Goal: Task Accomplishment & Management: Manage account settings

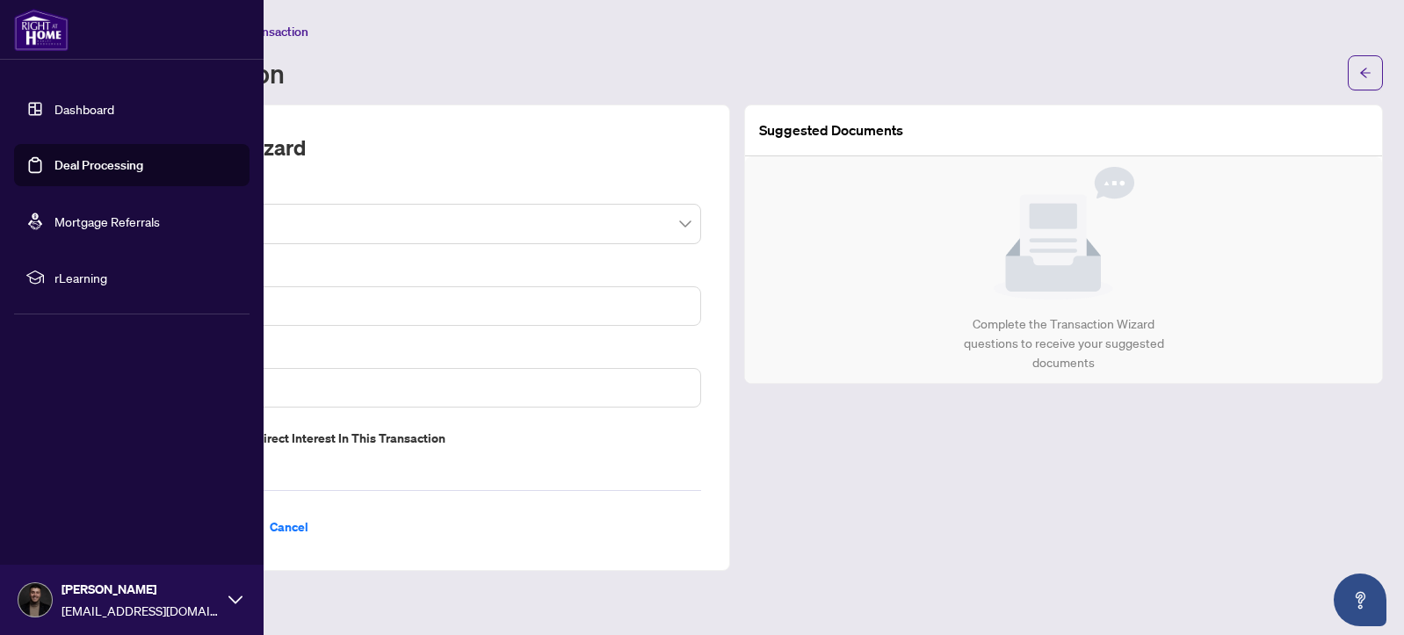
click at [100, 105] on link "Dashboard" at bounding box center [84, 109] width 60 height 16
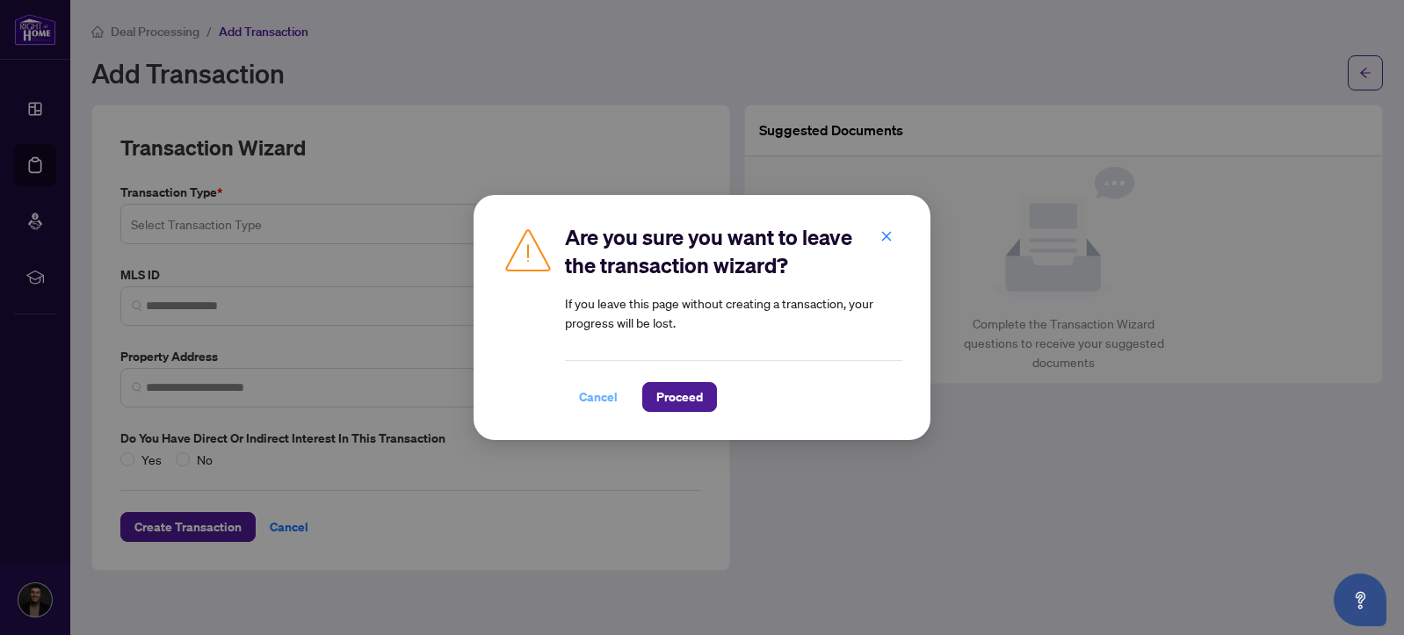
click at [613, 396] on span "Cancel" at bounding box center [598, 397] width 39 height 28
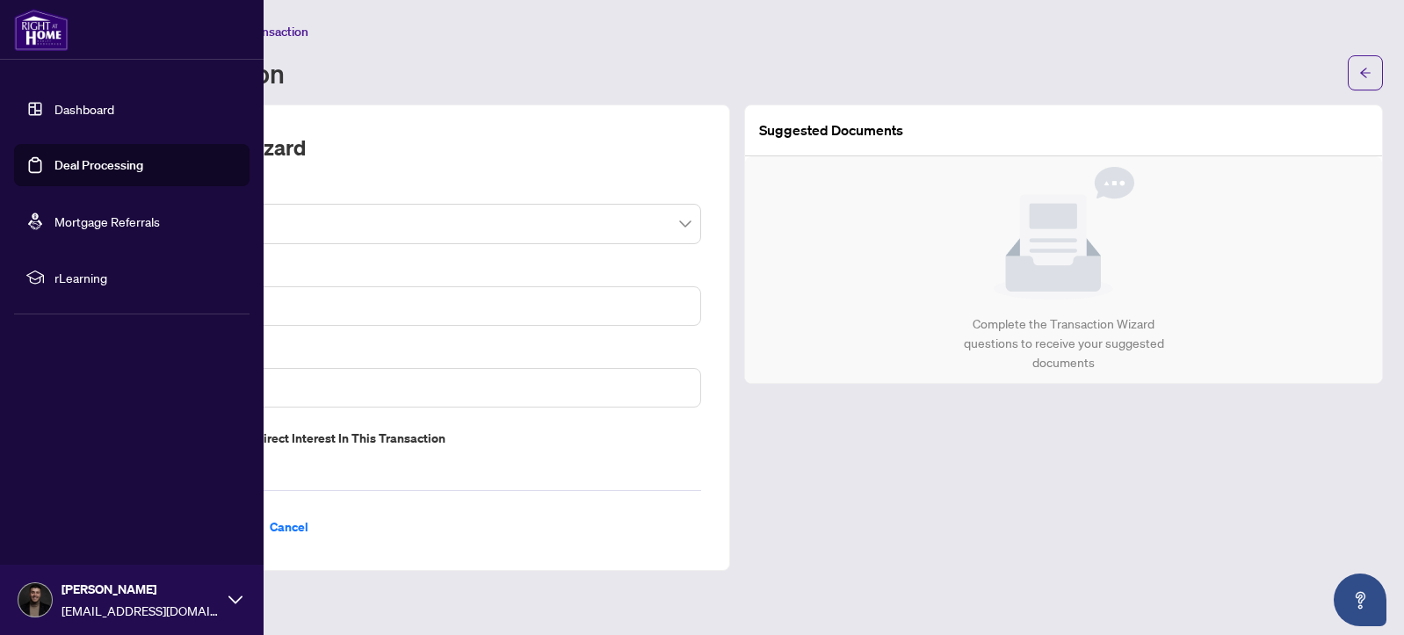
click at [54, 101] on link "Dashboard" at bounding box center [84, 109] width 60 height 16
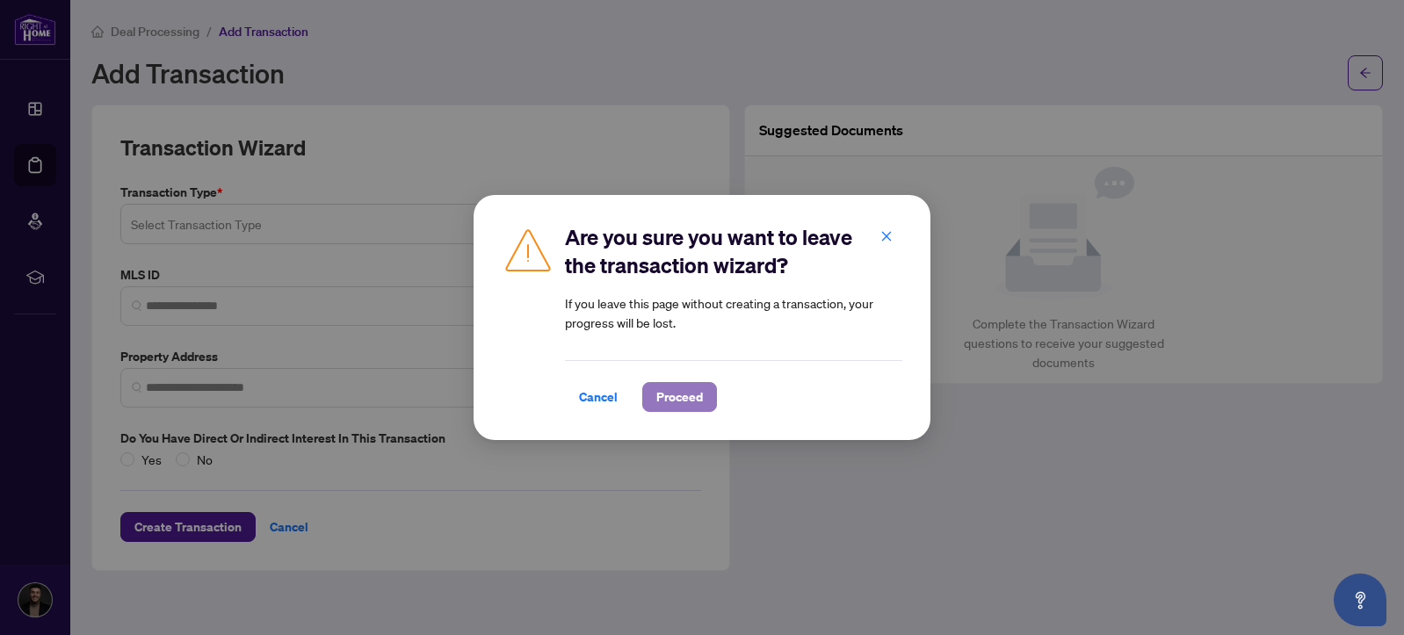
click at [674, 388] on span "Proceed" at bounding box center [680, 397] width 47 height 28
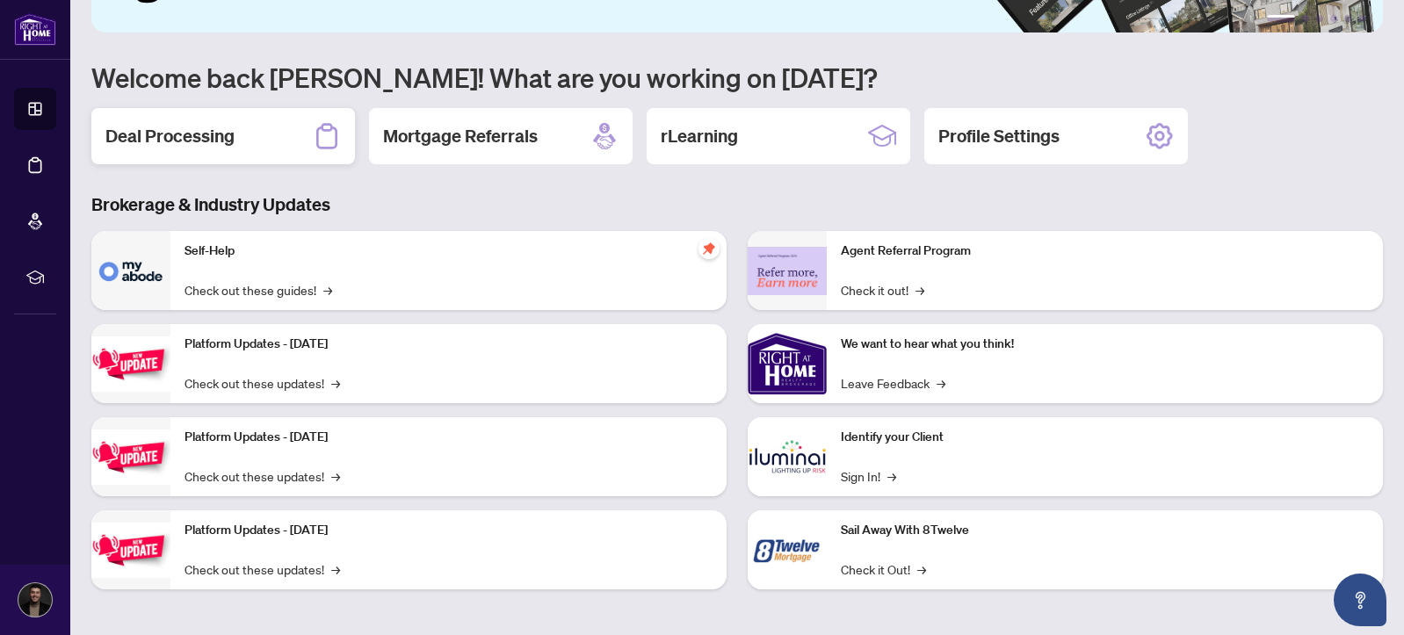
scroll to position [131, 0]
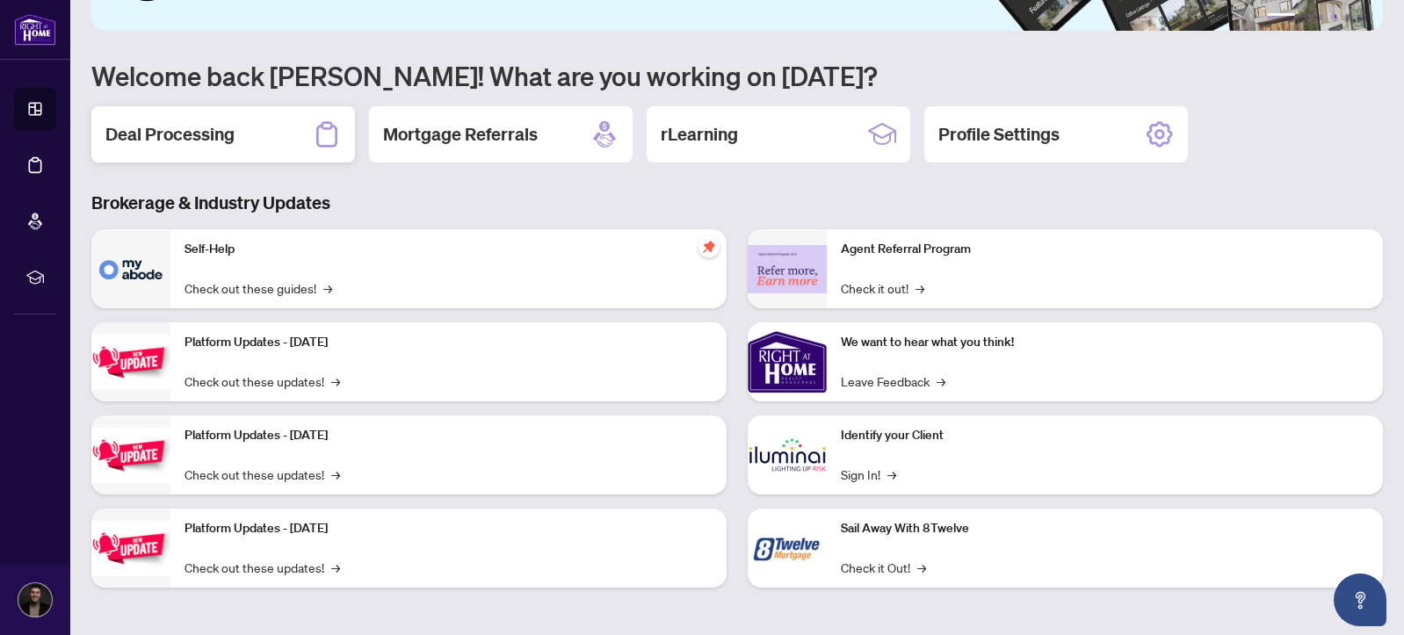
click at [141, 122] on h2 "Deal Processing" at bounding box center [169, 134] width 129 height 25
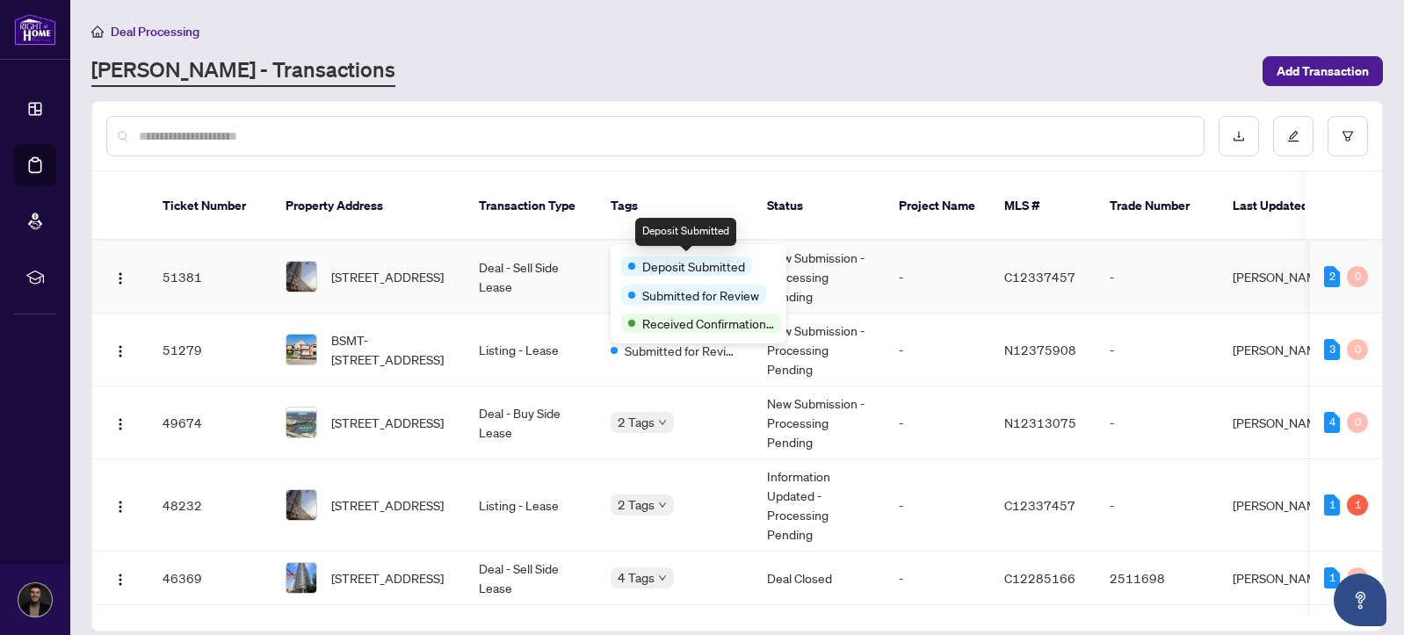
click at [648, 261] on span "Deposit Submitted" at bounding box center [693, 266] width 103 height 19
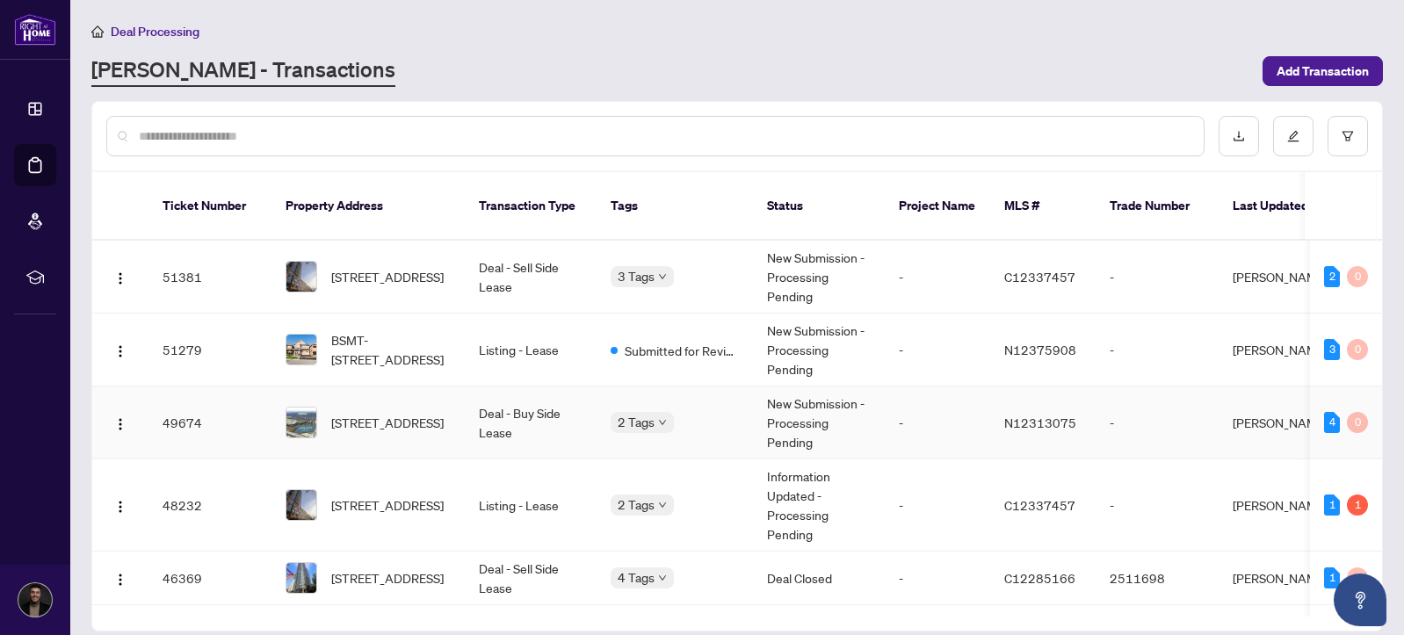
click at [667, 397] on body "Dashboard Deal Processing Mortgage Referrals rLearning Markos Vatavalis [EMAIL_…" at bounding box center [702, 317] width 1404 height 635
click at [641, 495] on span "2 Tags" at bounding box center [636, 505] width 37 height 20
click at [636, 460] on td "2 Tags" at bounding box center [675, 506] width 156 height 92
